Goal: Information Seeking & Learning: Learn about a topic

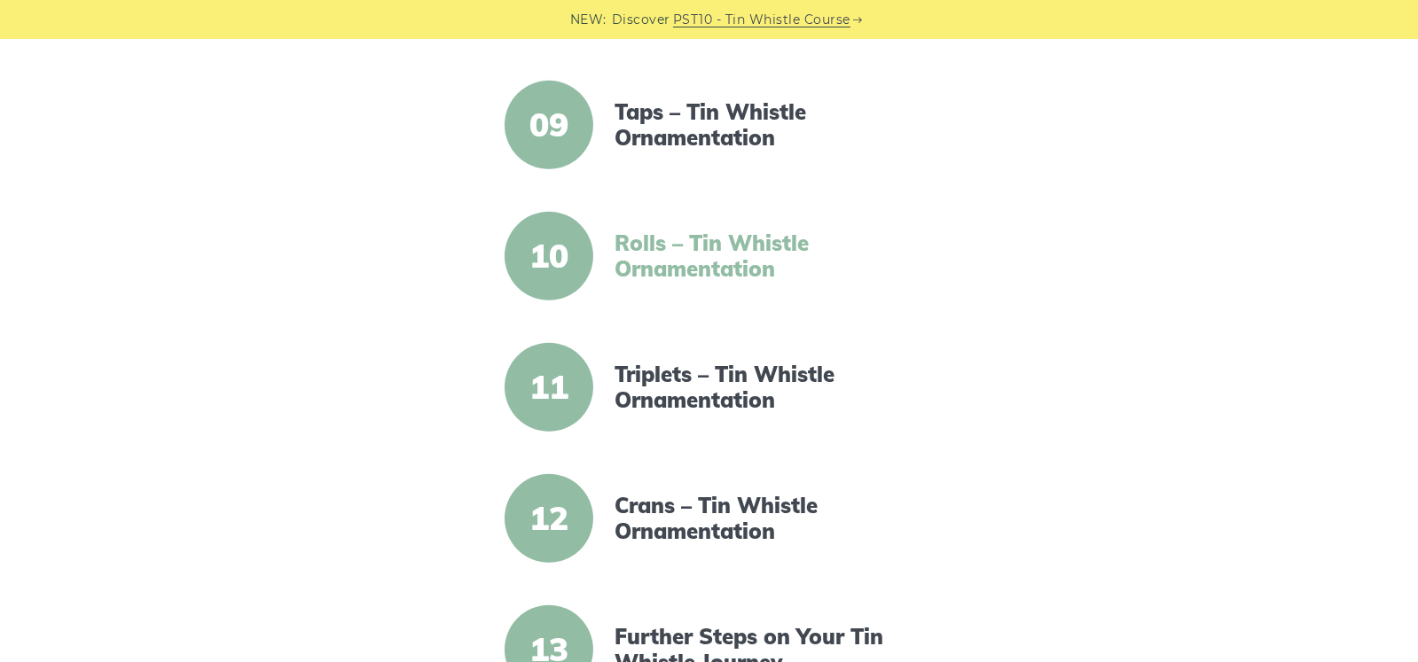
scroll to position [1034, 0]
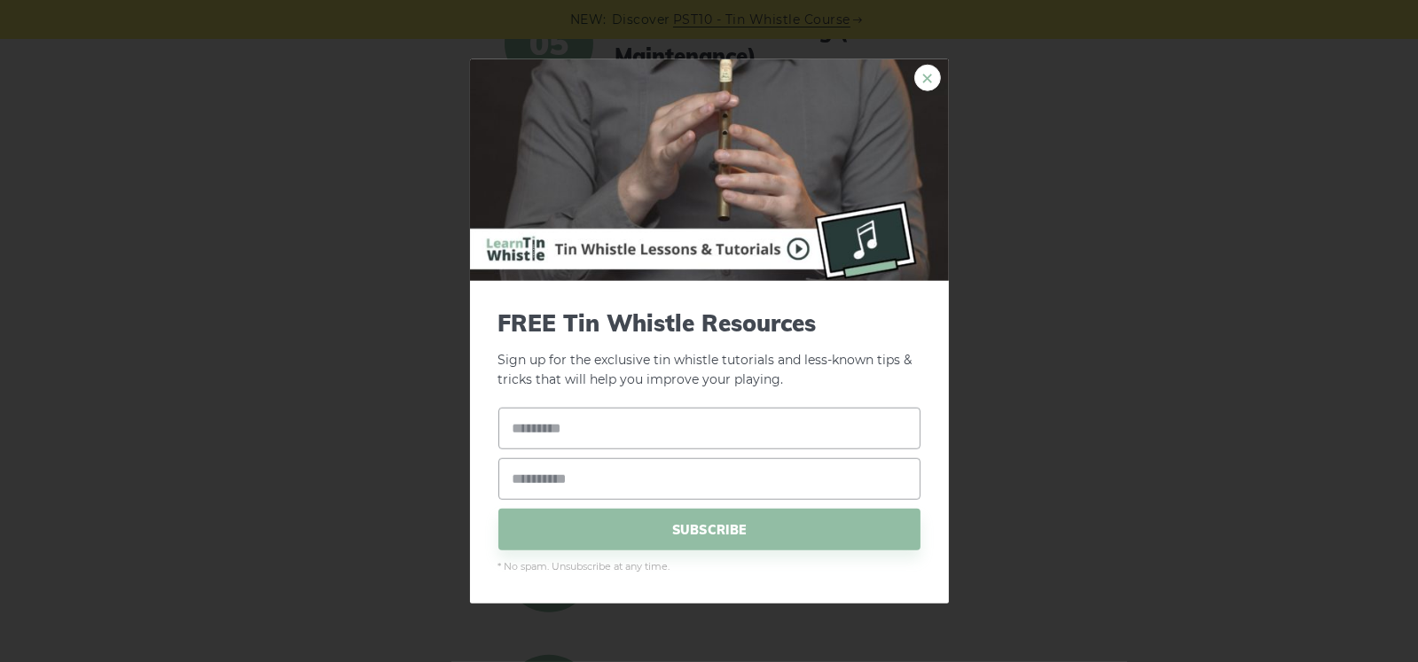
click at [927, 74] on link "×" at bounding box center [927, 77] width 27 height 27
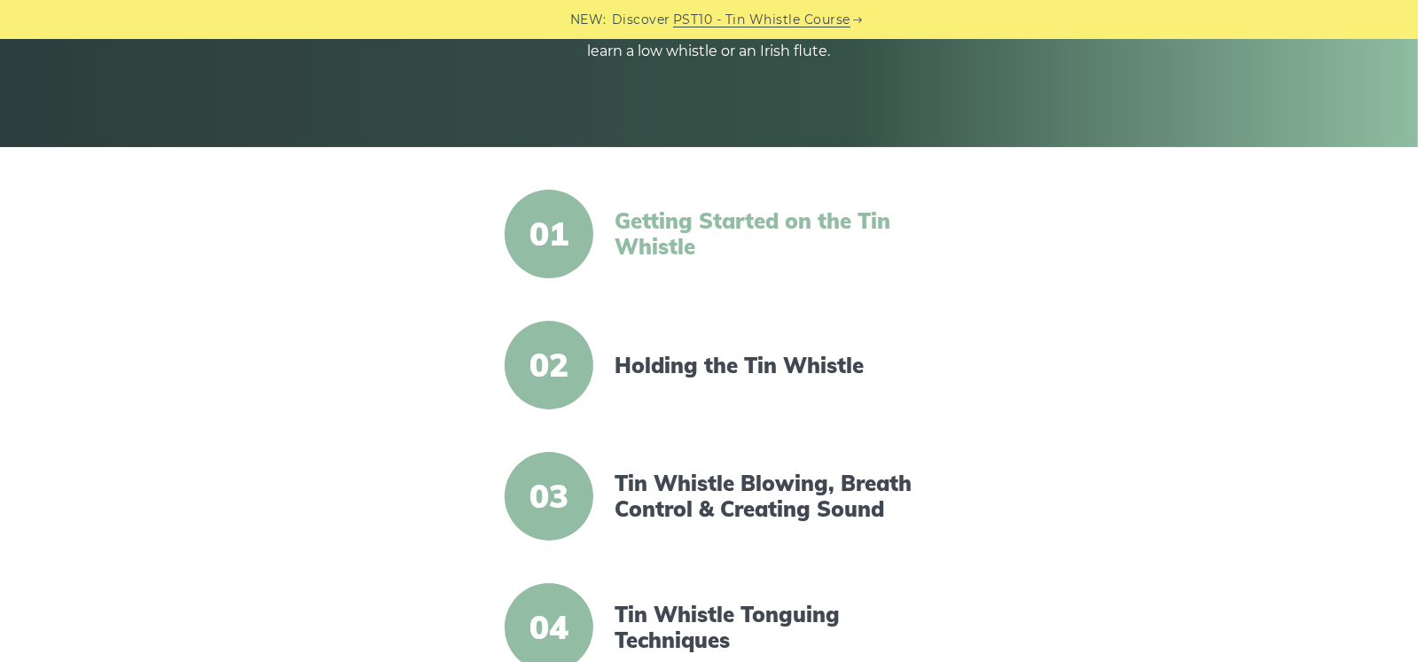
scroll to position [266, 0]
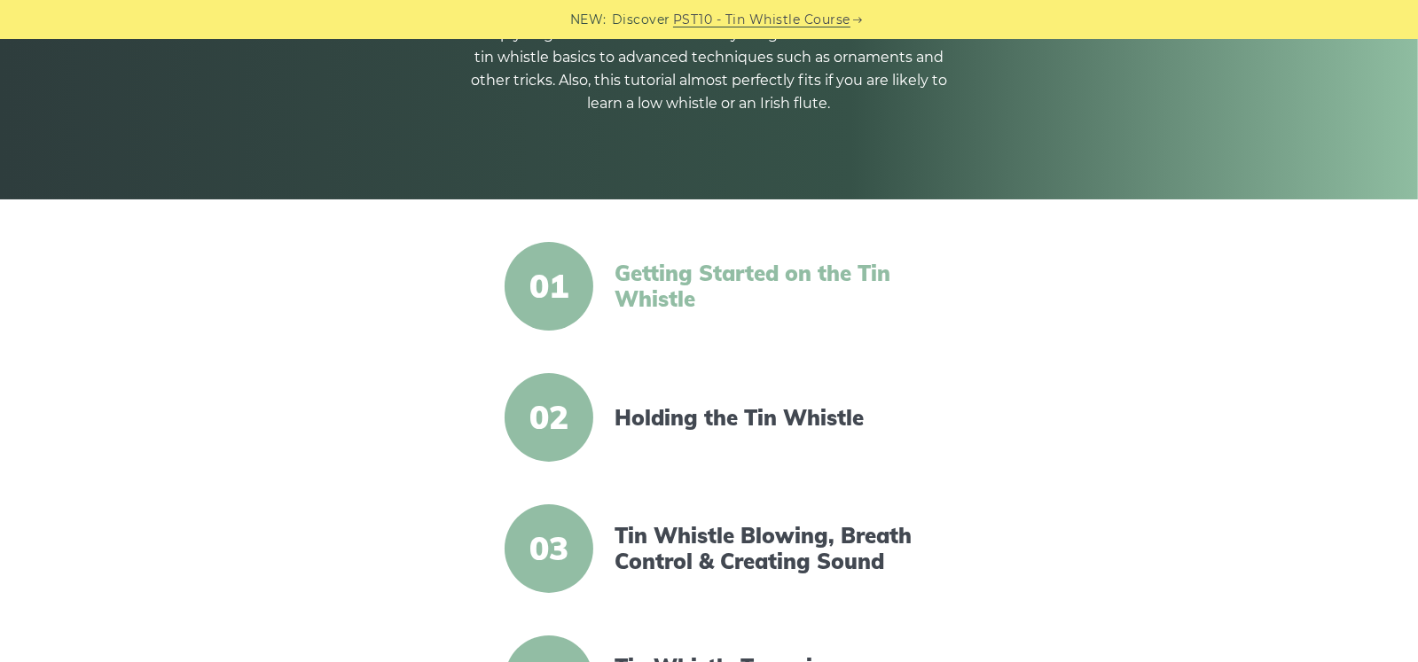
click at [689, 288] on link "Getting Started on the Tin Whistle" at bounding box center [766, 286] width 305 height 51
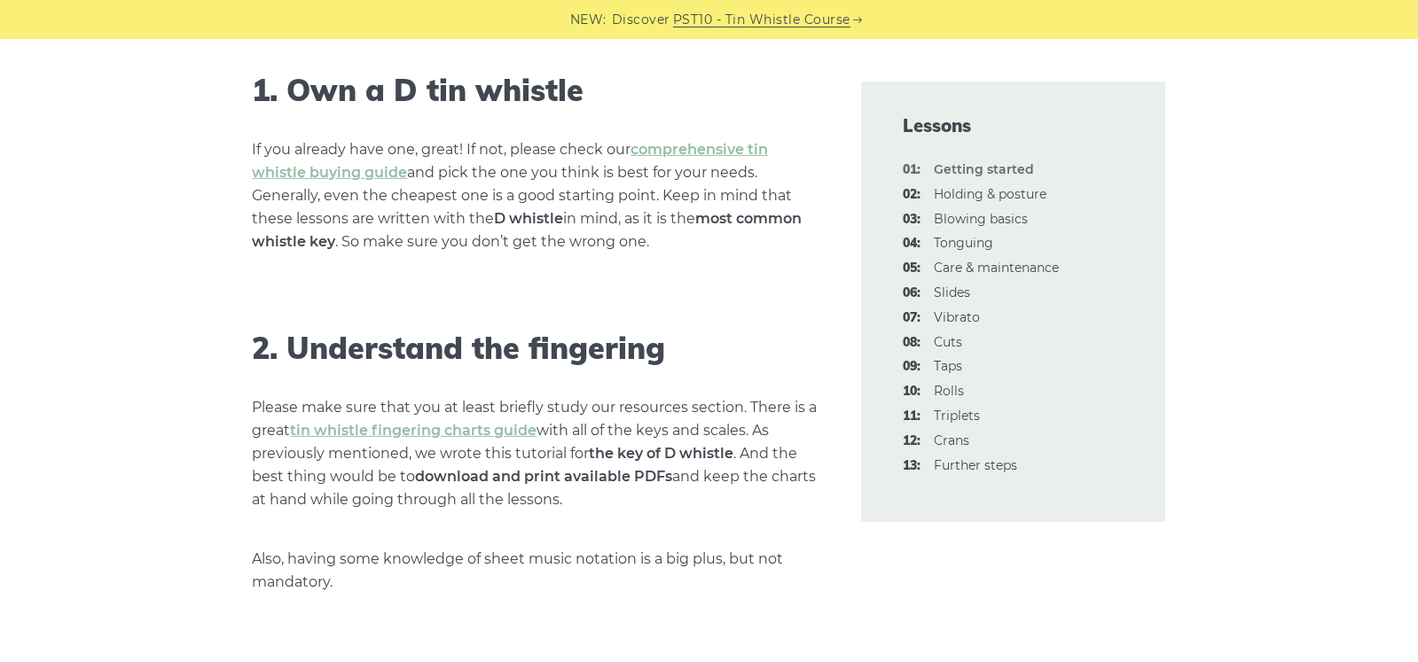
scroll to position [1240, 0]
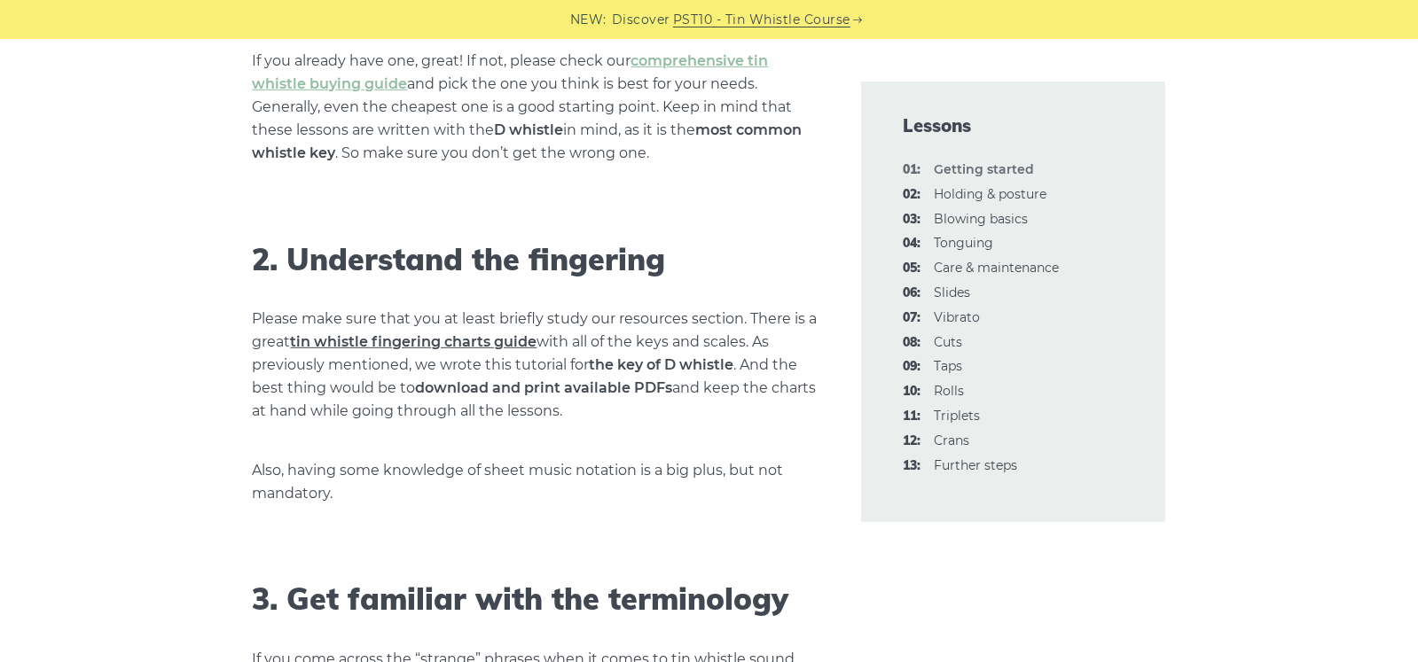
click at [467, 339] on link "tin whistle fingering charts guide" at bounding box center [414, 341] width 246 height 17
click at [384, 342] on link "tin whistle fingering charts guide" at bounding box center [414, 341] width 246 height 17
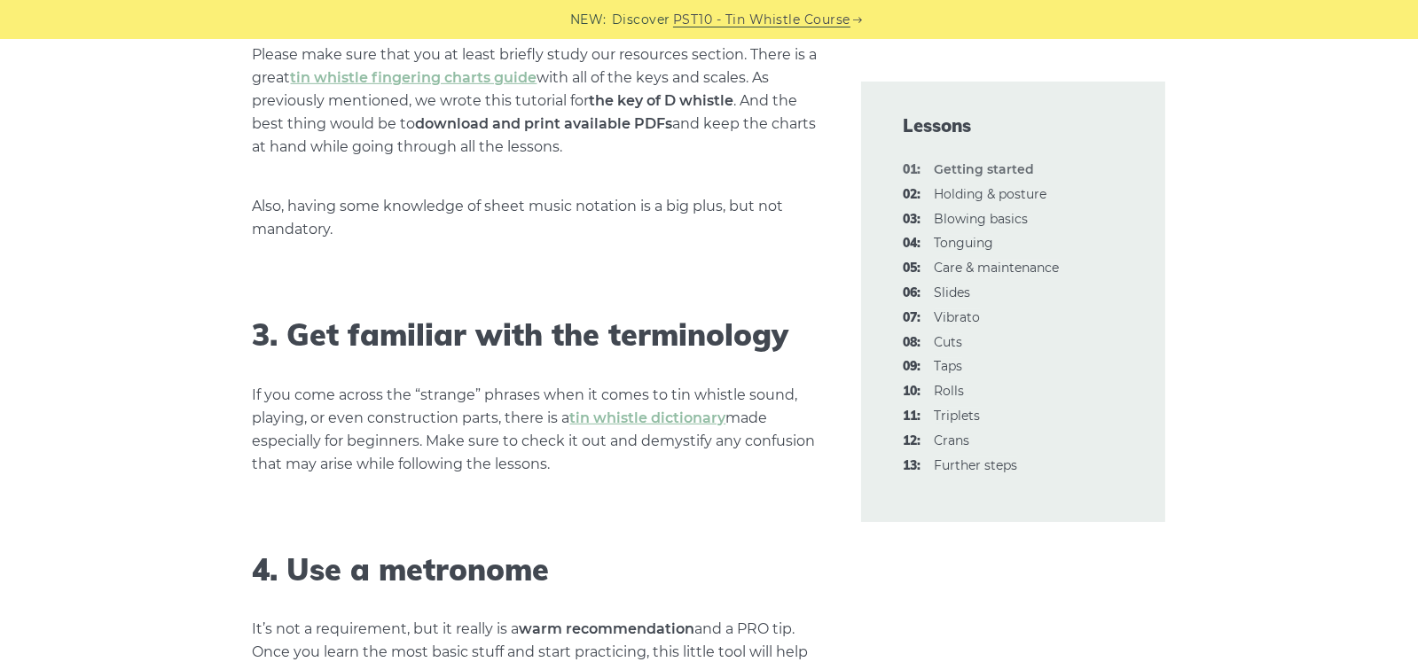
scroll to position [1506, 0]
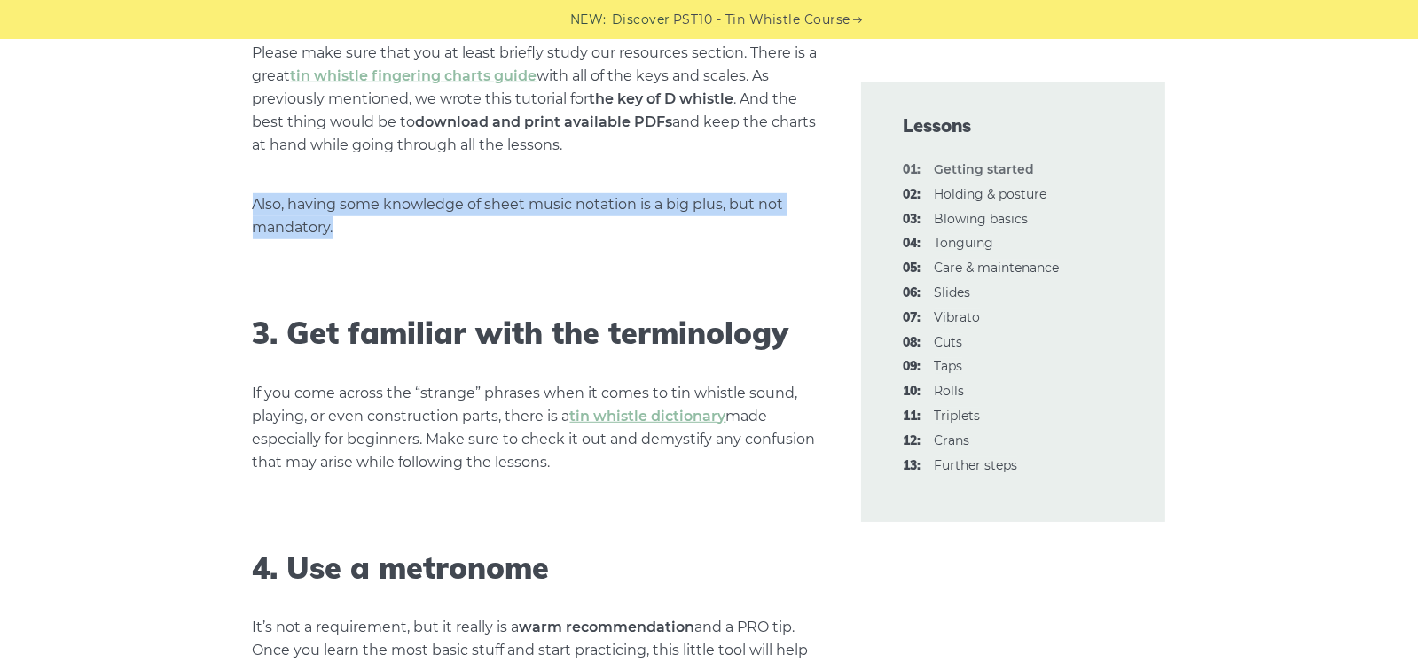
drag, startPoint x: 255, startPoint y: 196, endPoint x: 736, endPoint y: 216, distance: 481.0
click at [736, 231] on p "Also, having some knowledge of sheet music notation is a big plus, but not mand…" at bounding box center [536, 216] width 566 height 46
copy p "Also, having some knowledge of sheet music notation is a big plus, but not mand…"
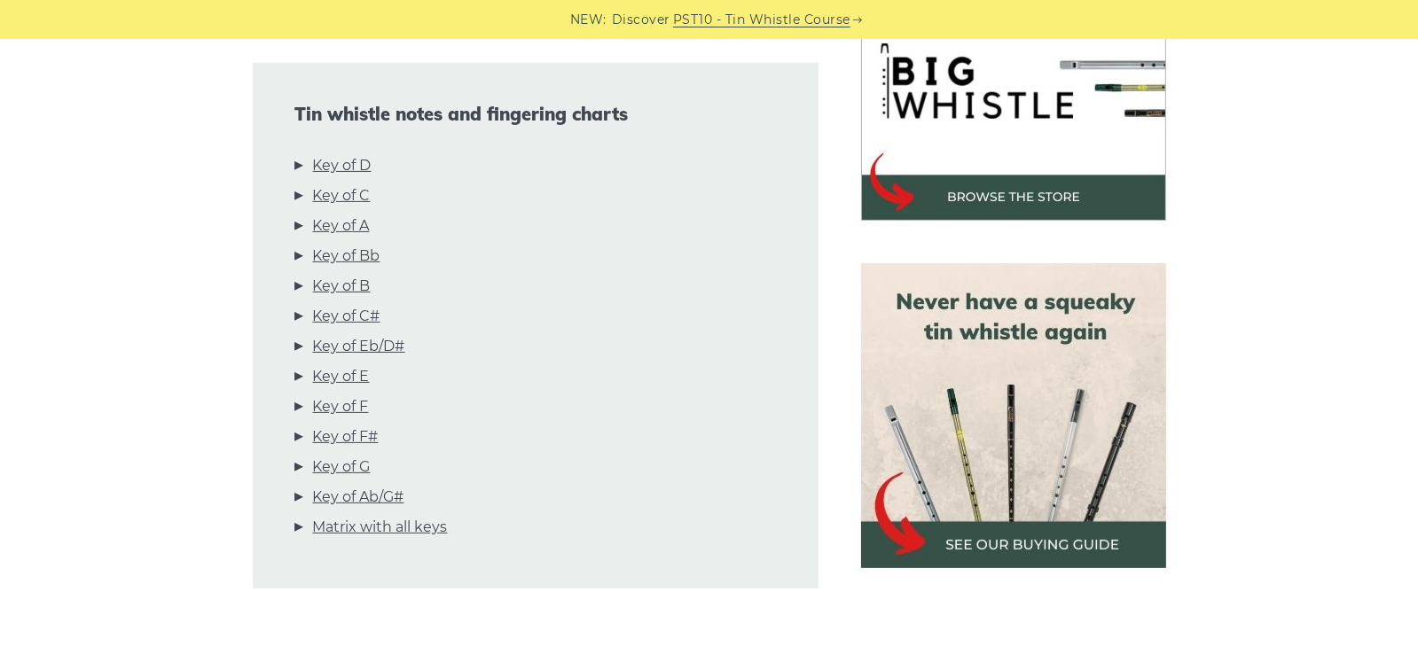
scroll to position [532, 0]
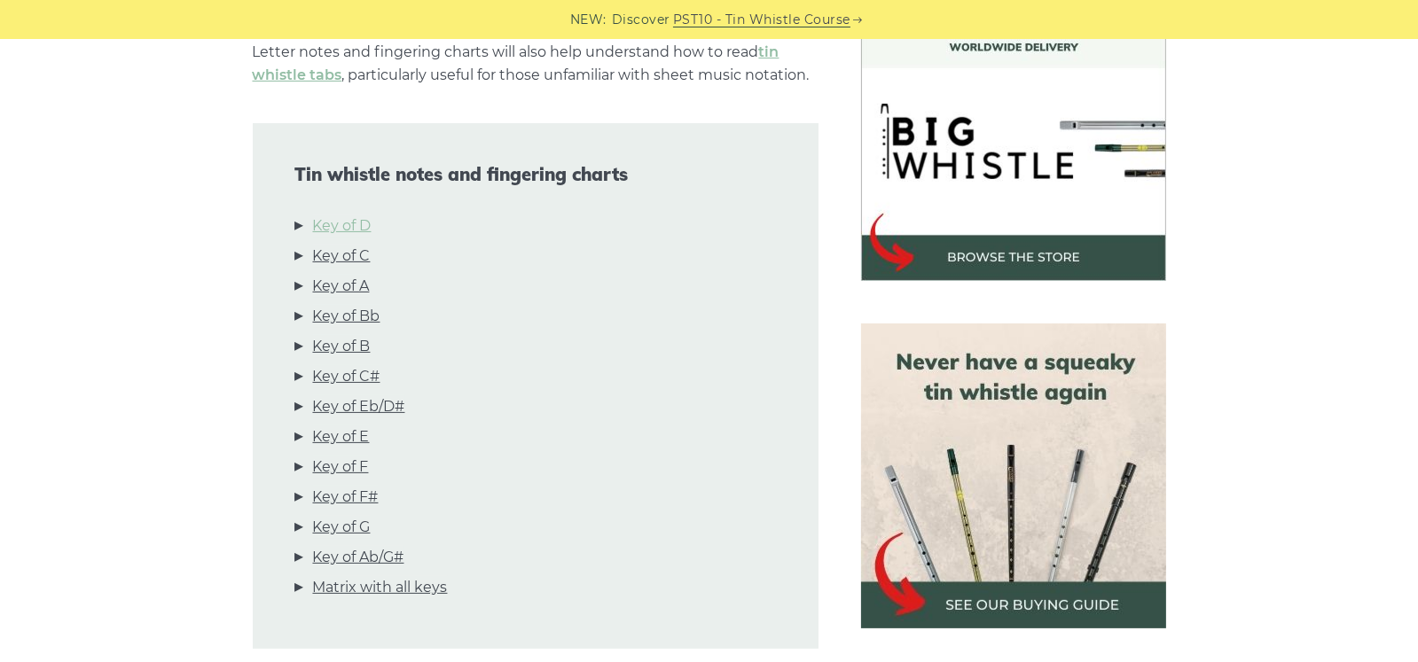
click at [348, 225] on link "Key of D" at bounding box center [342, 226] width 59 height 23
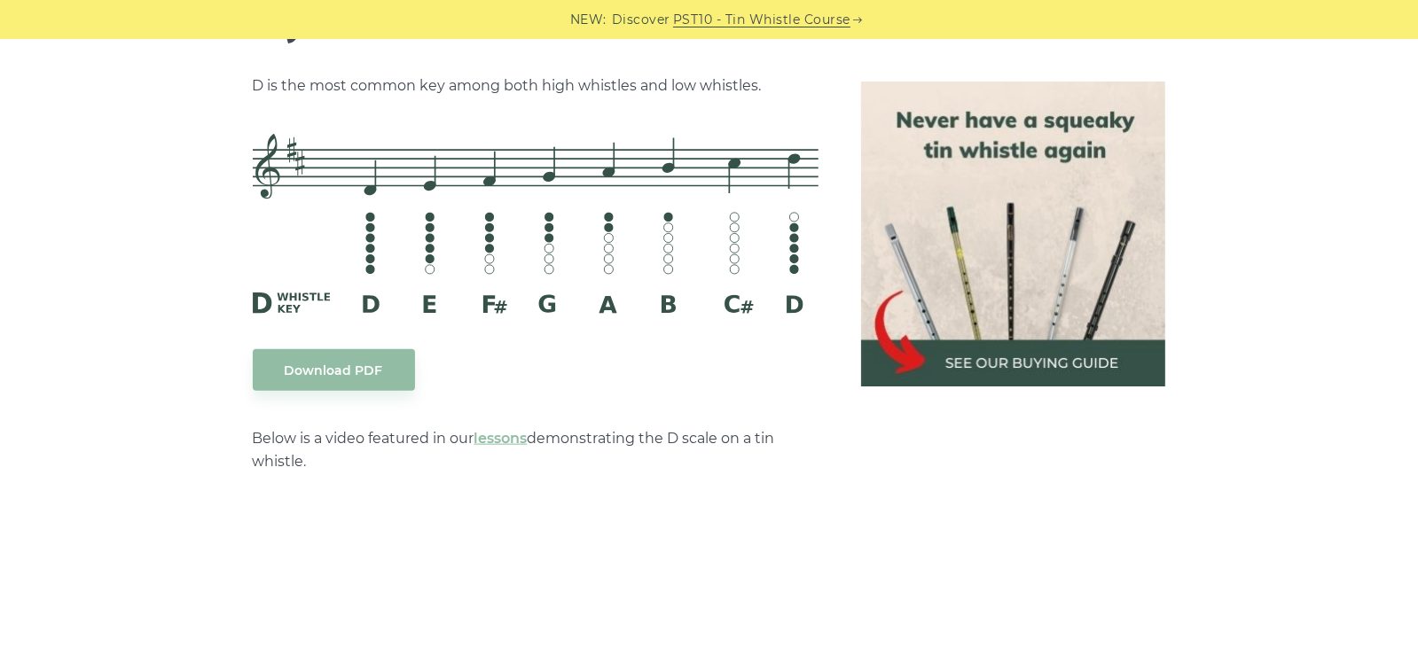
scroll to position [2850, 0]
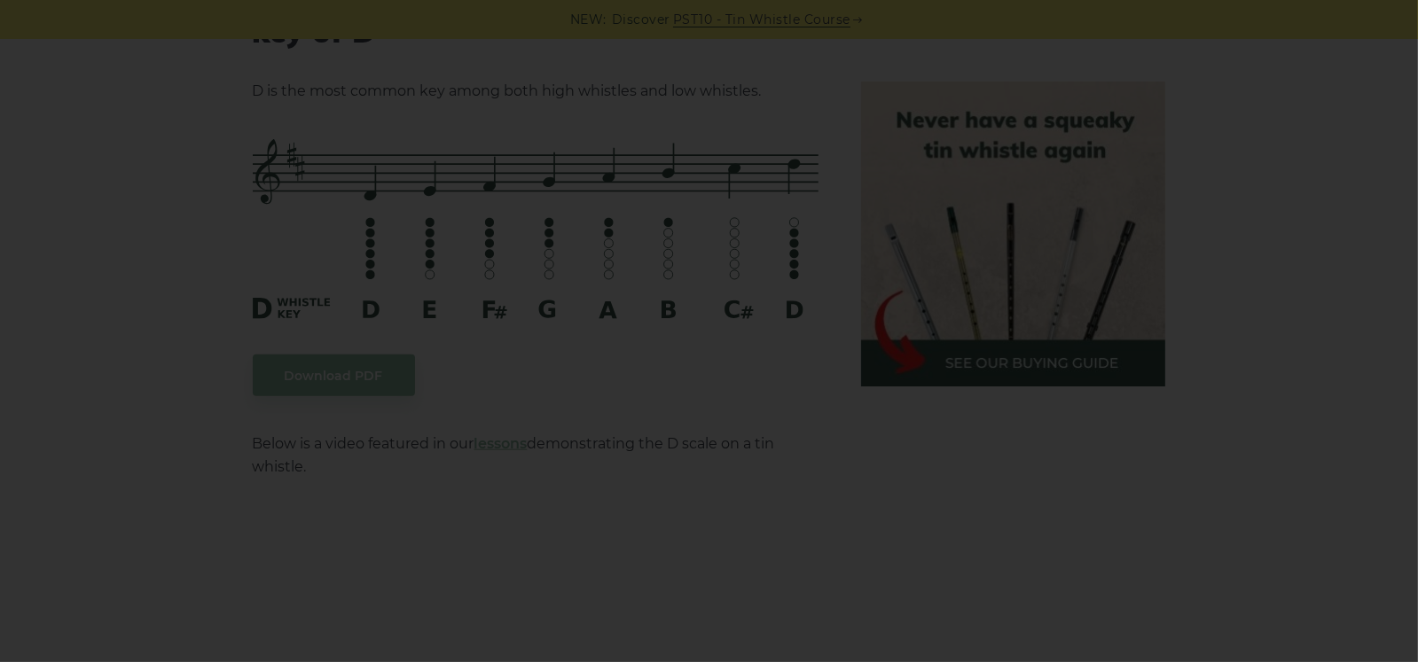
click at [870, 442] on div "×" at bounding box center [709, 331] width 1418 height 662
click at [576, 327] on div "×" at bounding box center [709, 331] width 1418 height 662
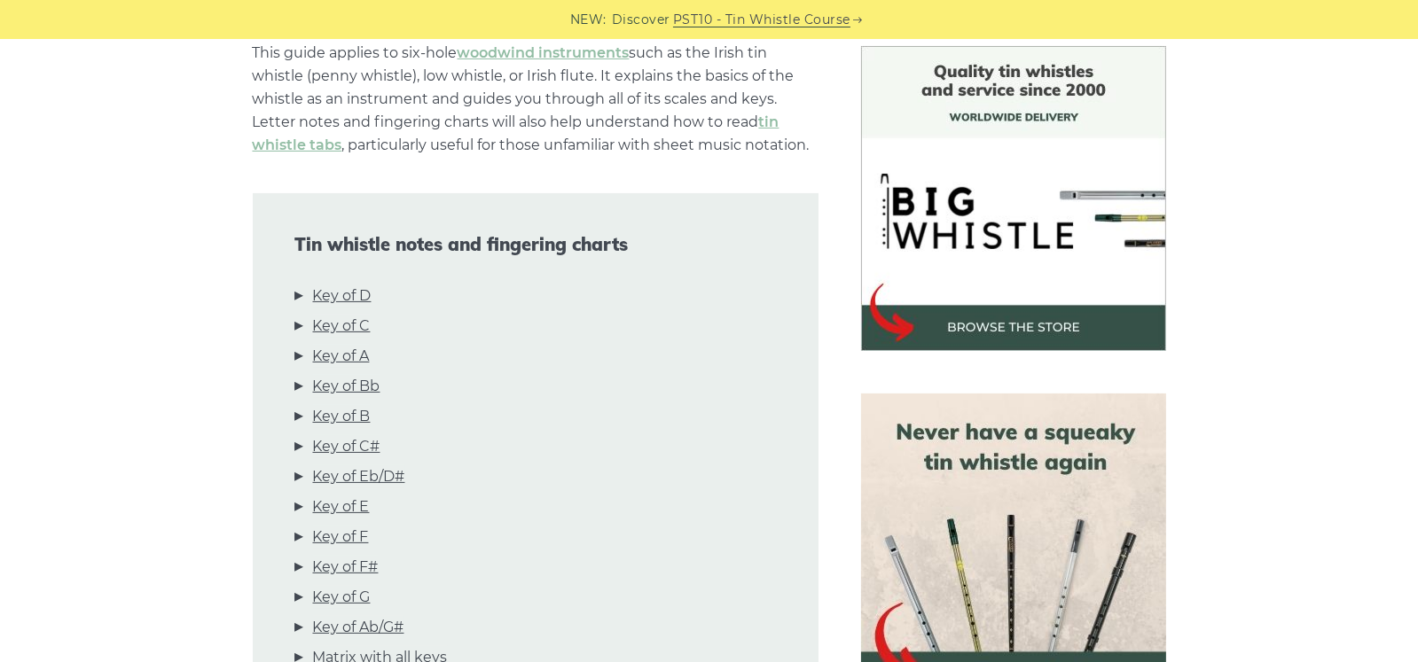
scroll to position [532, 0]
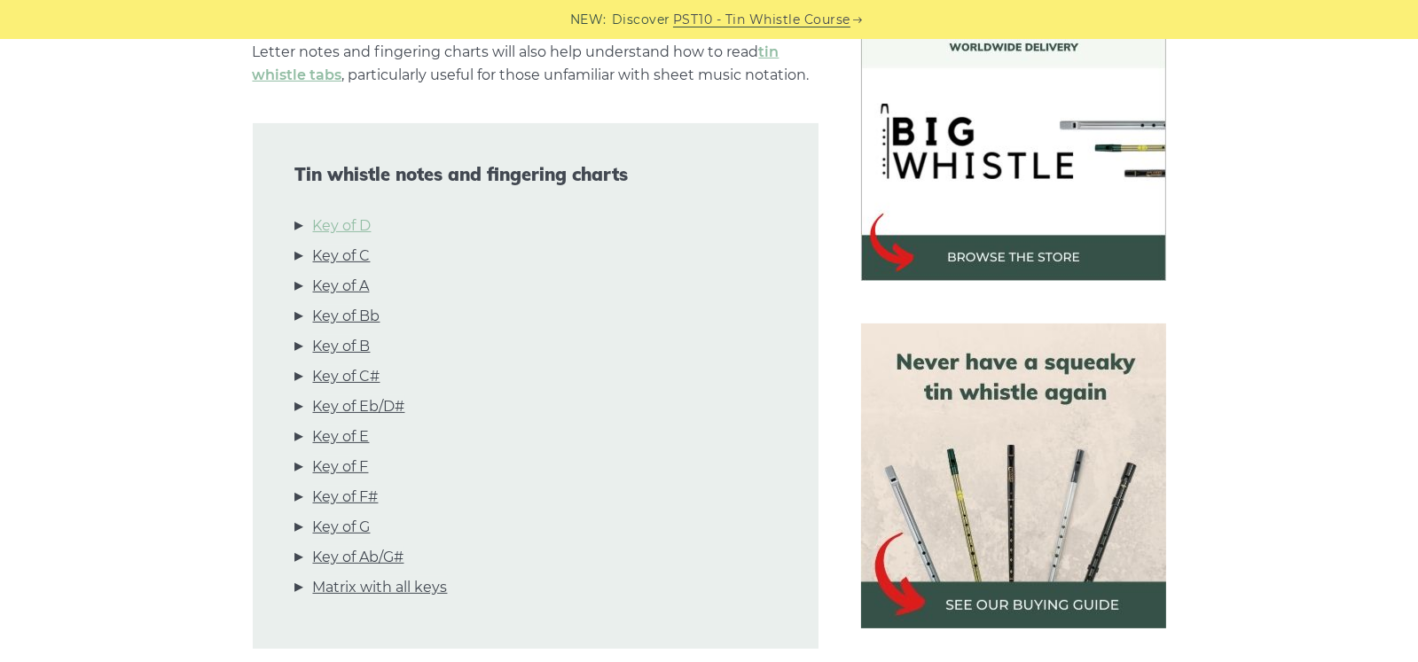
click at [359, 226] on link "Key of D" at bounding box center [342, 226] width 59 height 23
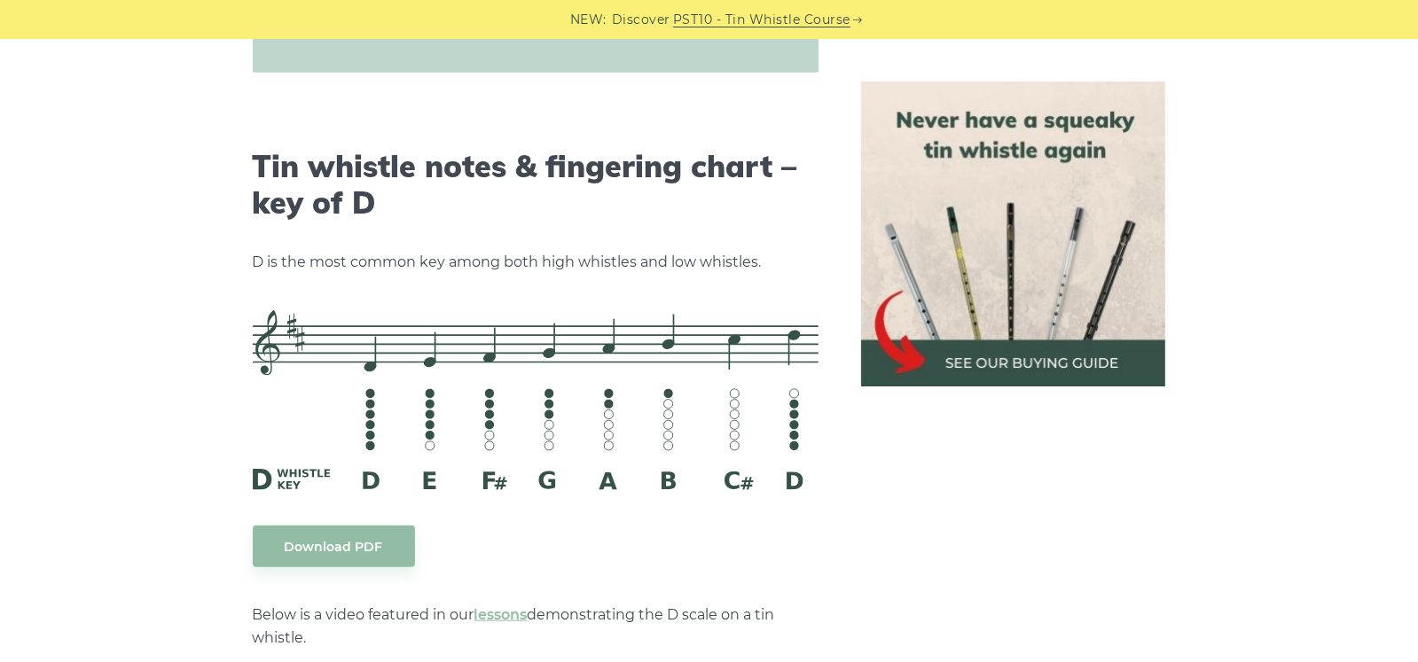
scroll to position [2762, 0]
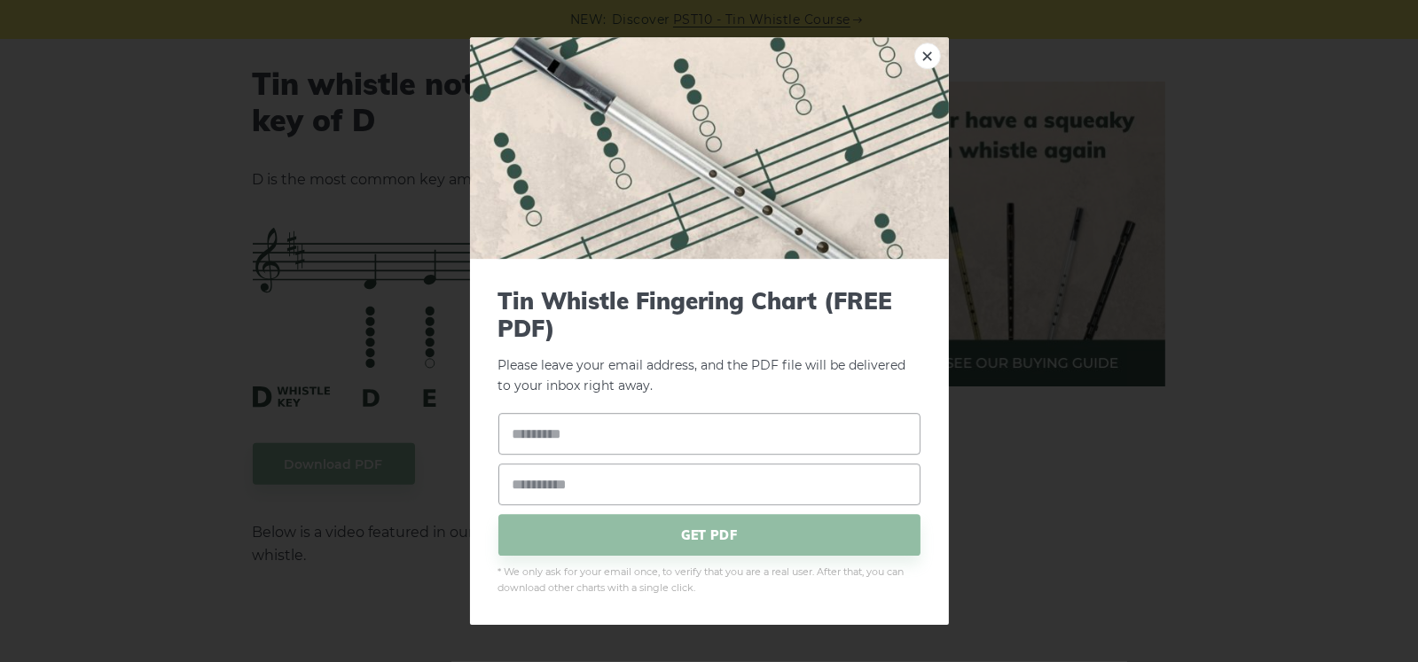
click at [928, 52] on link "×" at bounding box center [927, 56] width 27 height 27
click at [922, 52] on link "×" at bounding box center [927, 56] width 27 height 27
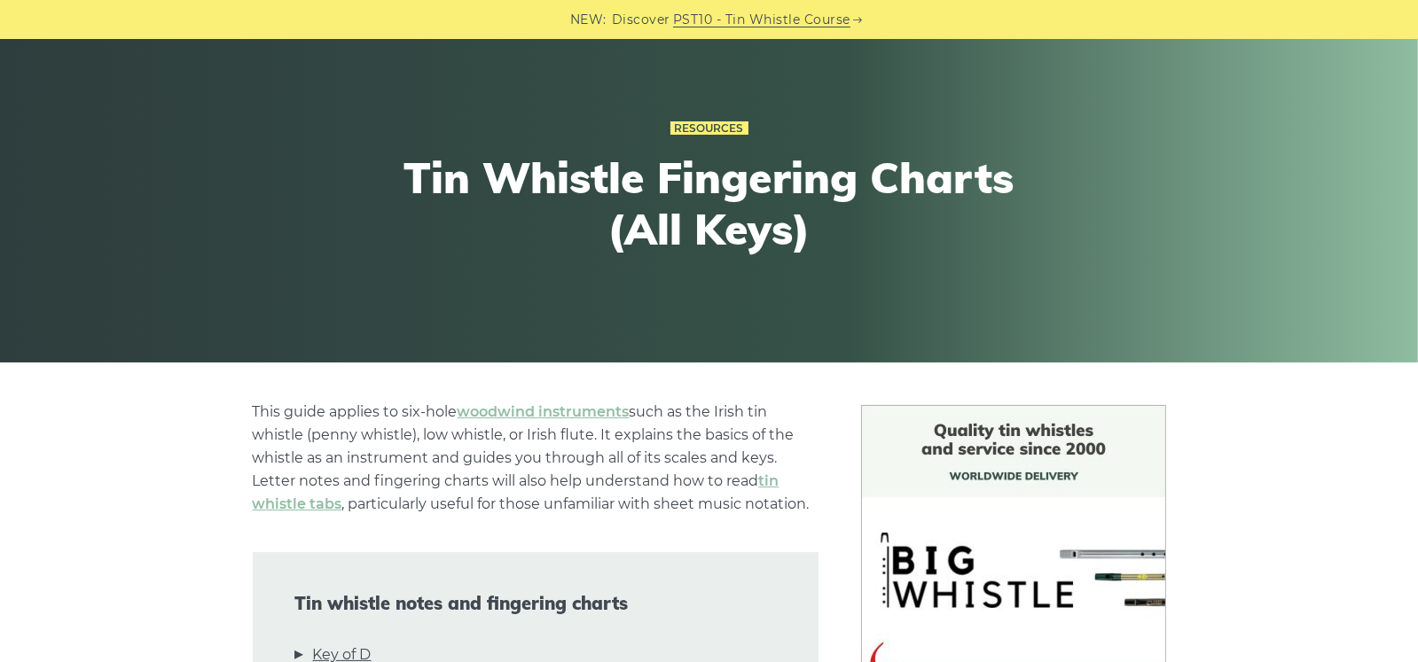
scroll to position [102, 0]
